Goal: Information Seeking & Learning: Learn about a topic

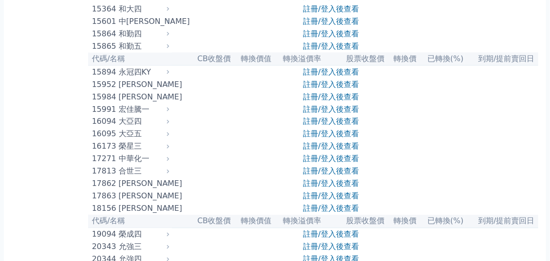
scroll to position [281, 0]
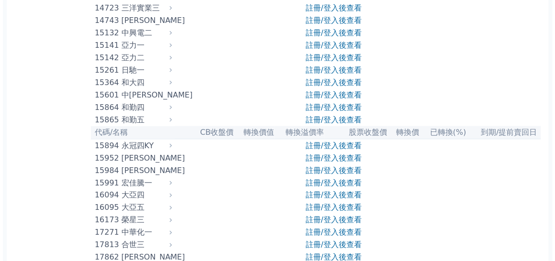
scroll to position [0, 0]
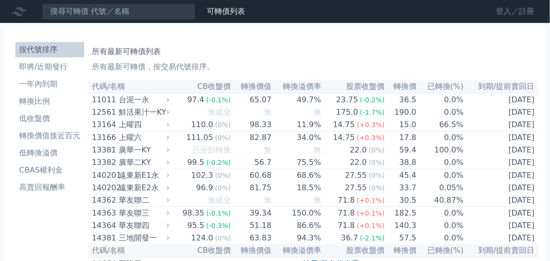
click at [518, 6] on link "登入／註冊" at bounding box center [515, 11] width 54 height 15
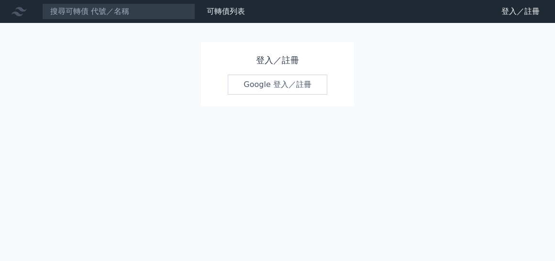
click at [277, 75] on link "Google 登入／註冊" at bounding box center [277, 85] width 99 height 20
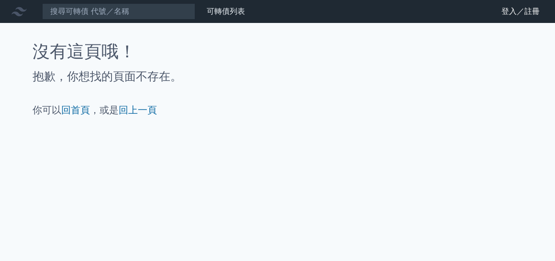
drag, startPoint x: 183, startPoint y: 91, endPoint x: 173, endPoint y: 91, distance: 9.6
click at [157, 104] on link "回上一頁" at bounding box center [138, 109] width 38 height 11
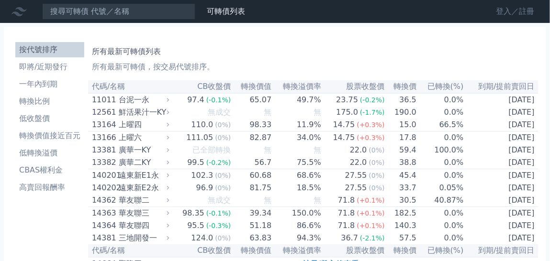
click at [513, 8] on link "登入／註冊" at bounding box center [515, 11] width 54 height 15
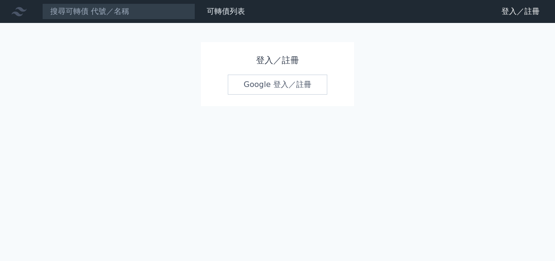
click at [301, 75] on link "Google 登入／註冊" at bounding box center [277, 85] width 99 height 20
click at [264, 75] on link "Google 登入／註冊" at bounding box center [277, 85] width 99 height 20
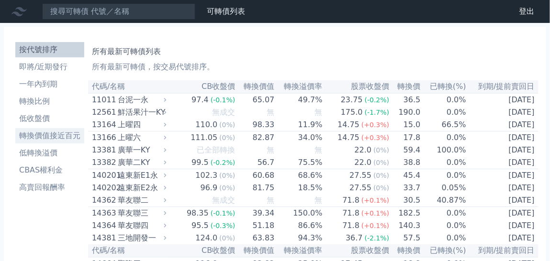
click at [84, 130] on li "轉換價值接近百元" at bounding box center [49, 135] width 69 height 11
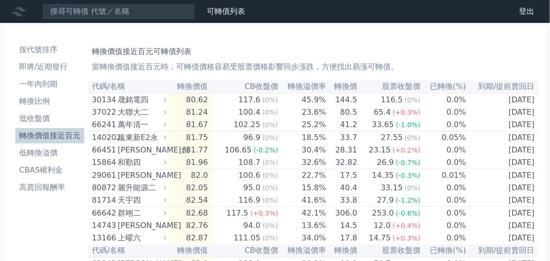
click at [268, 80] on th "CB收盤價" at bounding box center [245, 86] width 67 height 13
click at [84, 61] on li "即將/近期發行" at bounding box center [49, 66] width 69 height 11
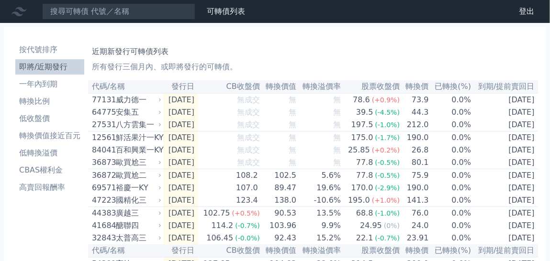
click at [84, 61] on li "即將/近期發行" at bounding box center [49, 66] width 69 height 11
click at [84, 78] on li "一年內到期" at bounding box center [49, 83] width 69 height 11
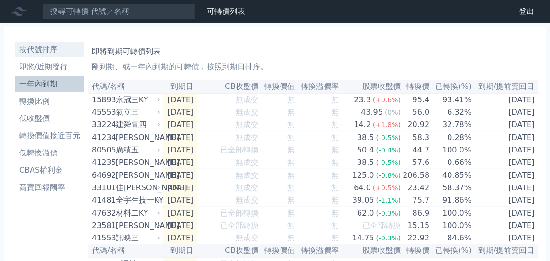
click at [84, 44] on li "按代號排序" at bounding box center [49, 49] width 69 height 11
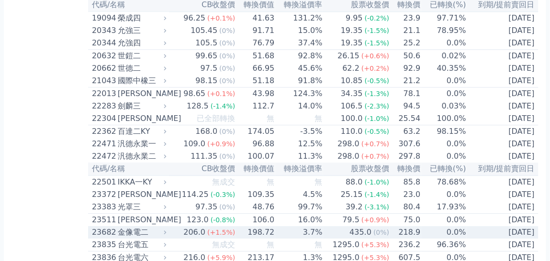
scroll to position [572, 0]
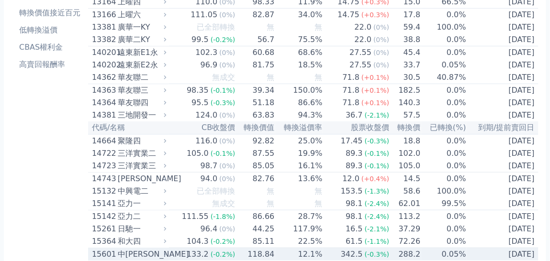
scroll to position [94, 0]
